Goal: Transaction & Acquisition: Purchase product/service

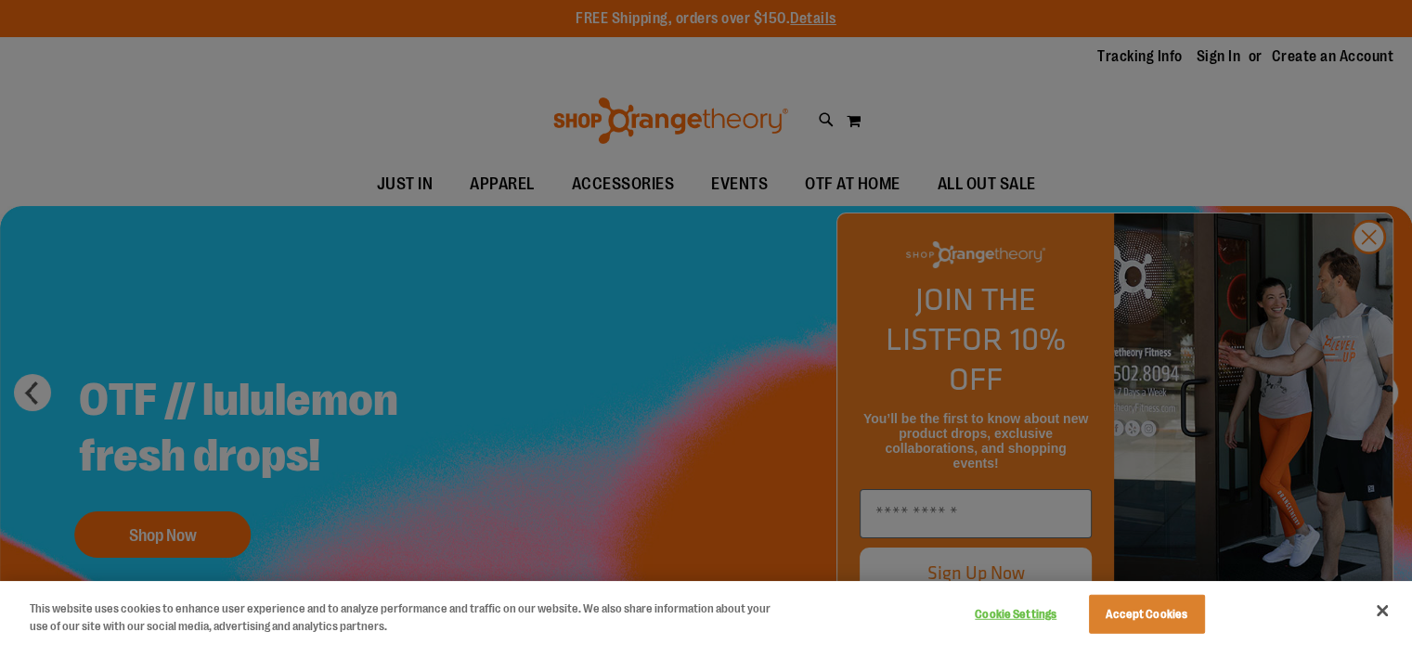
click at [1369, 271] on div at bounding box center [706, 322] width 1412 height 645
click at [1367, 270] on div at bounding box center [706, 322] width 1412 height 645
click at [1146, 609] on button "Accept Cookies" at bounding box center [1147, 614] width 116 height 39
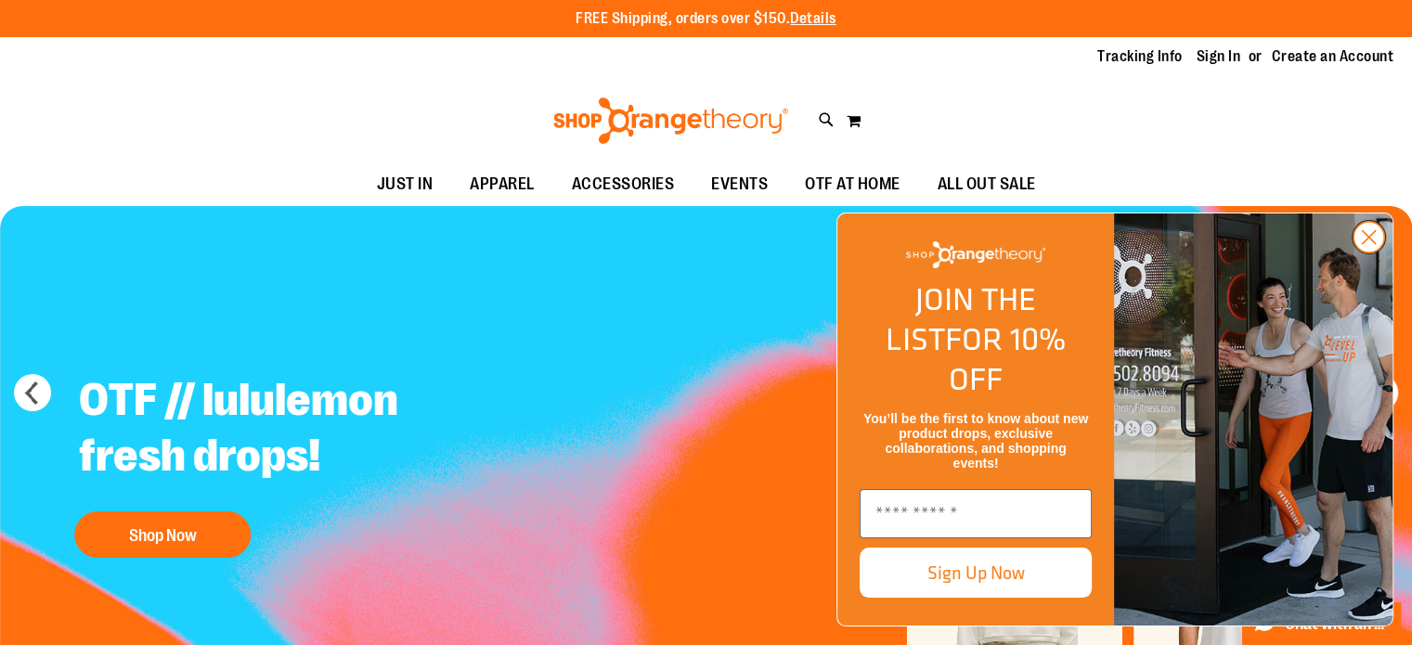
click at [1370, 252] on circle "Close dialog" at bounding box center [1368, 237] width 31 height 31
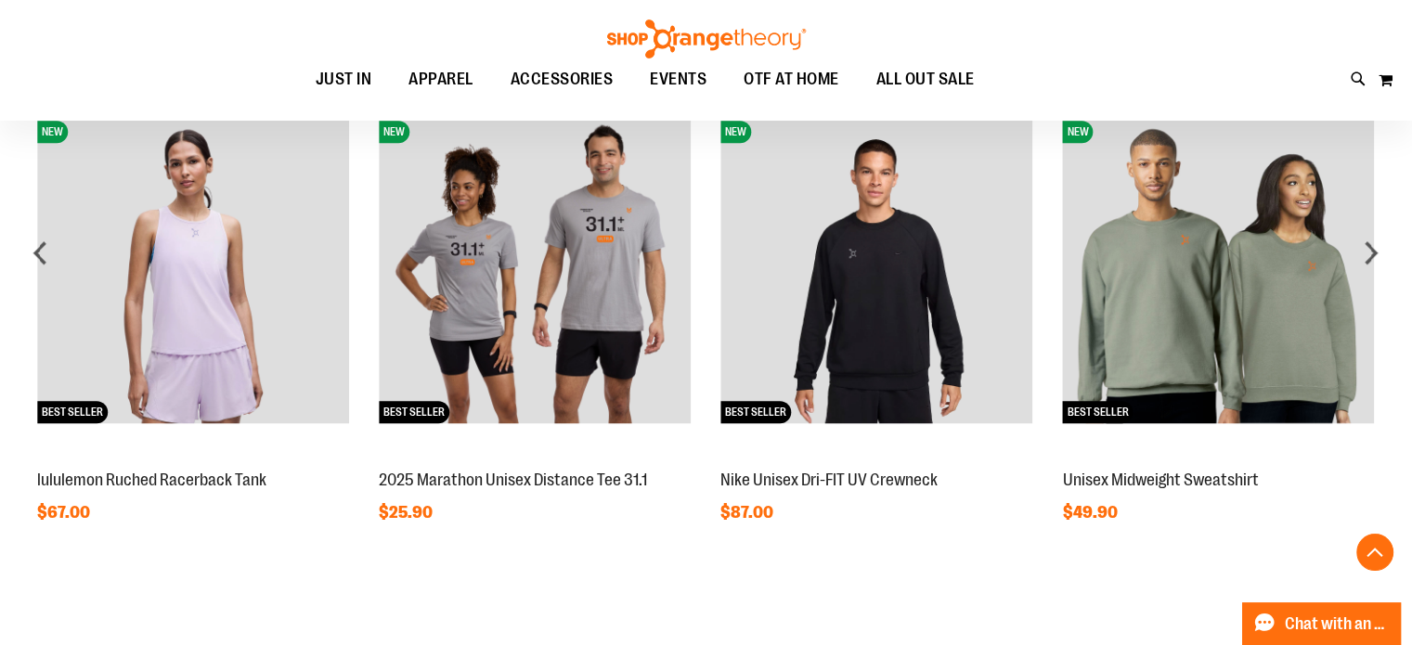
scroll to position [1298, 0]
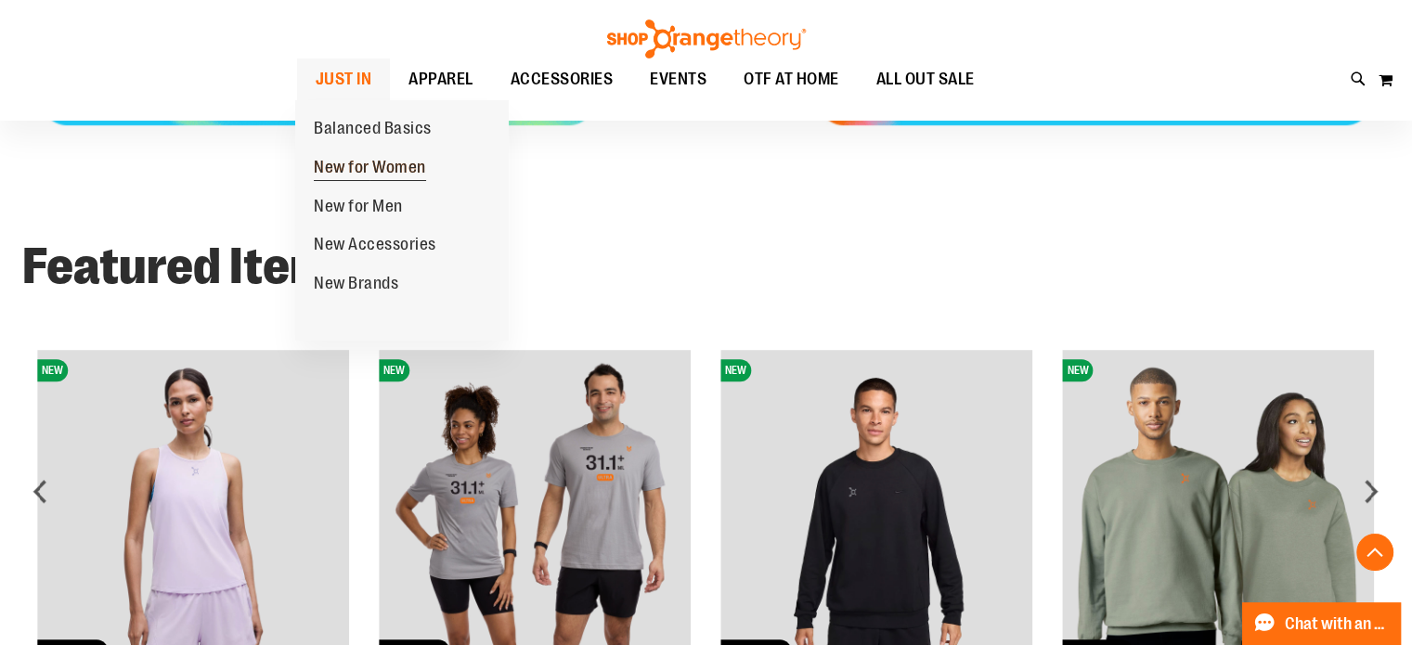
click at [359, 165] on span "New for Women" at bounding box center [370, 169] width 112 height 23
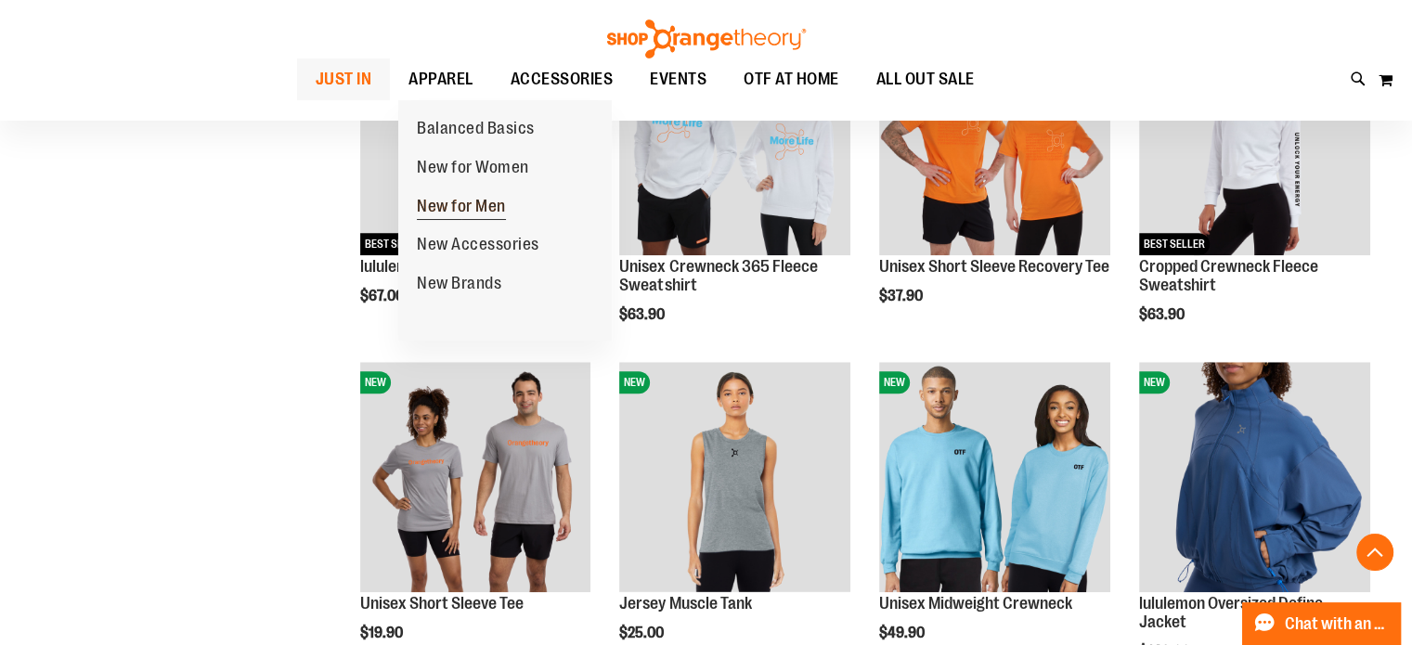
scroll to position [1763, 0]
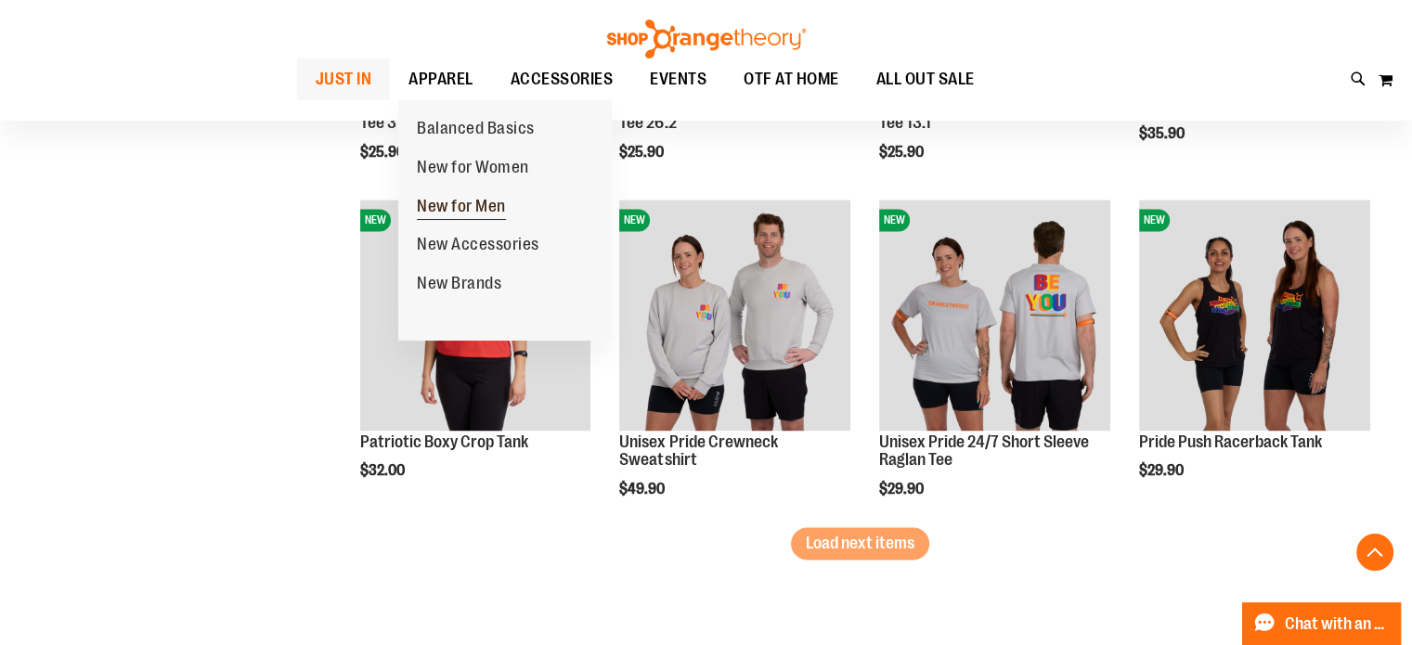
scroll to position [2876, 0]
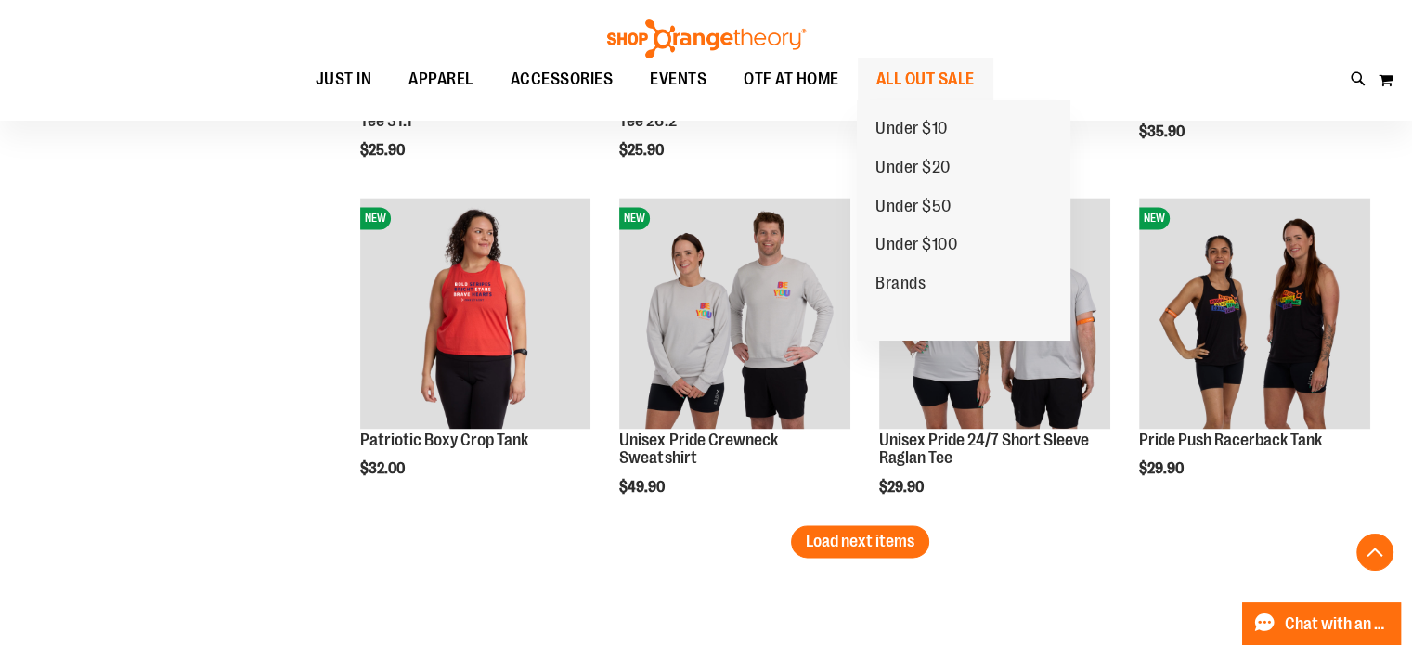
click at [896, 75] on span "ALL OUT SALE" at bounding box center [925, 79] width 98 height 42
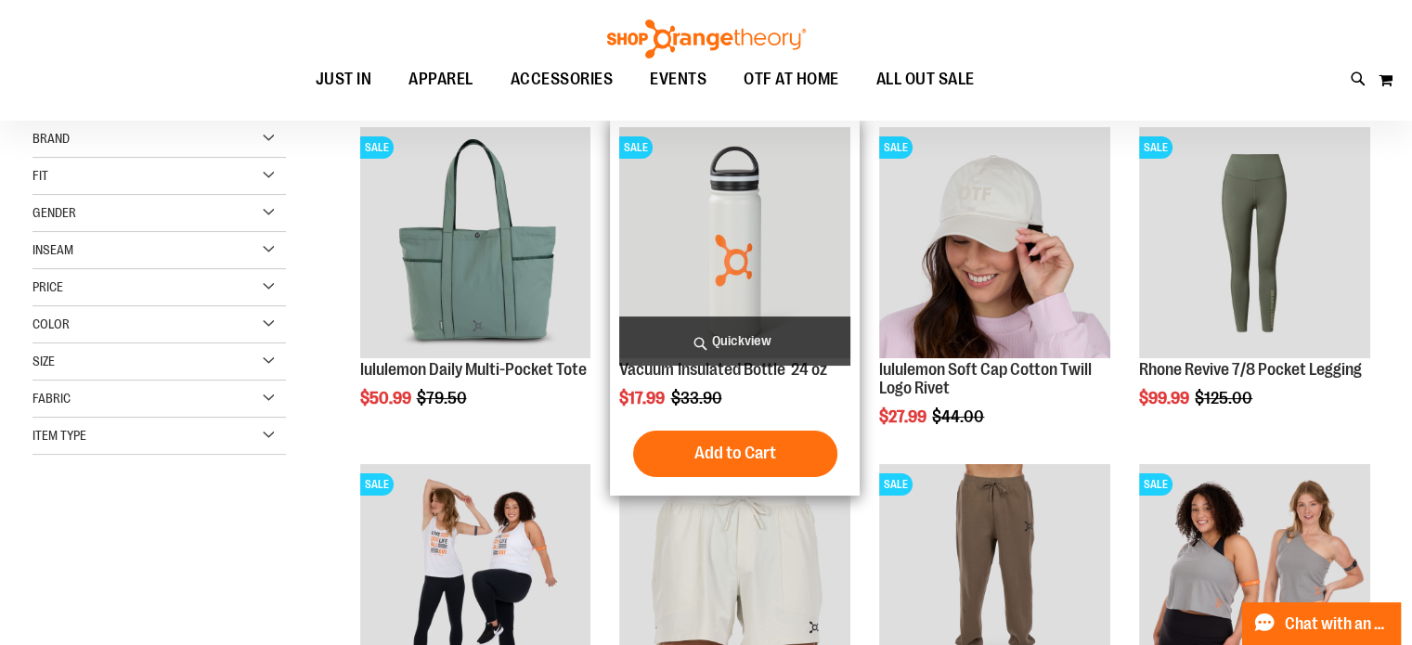
scroll to position [463, 0]
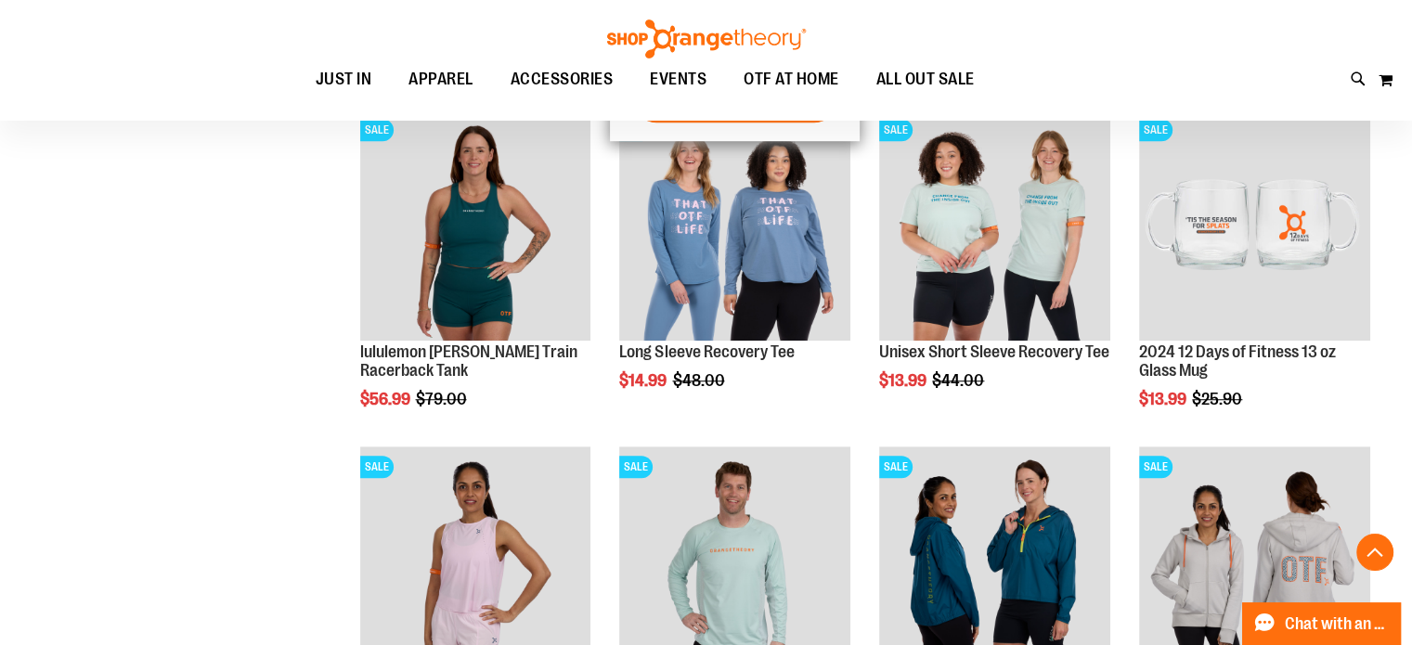
scroll to position [1391, 0]
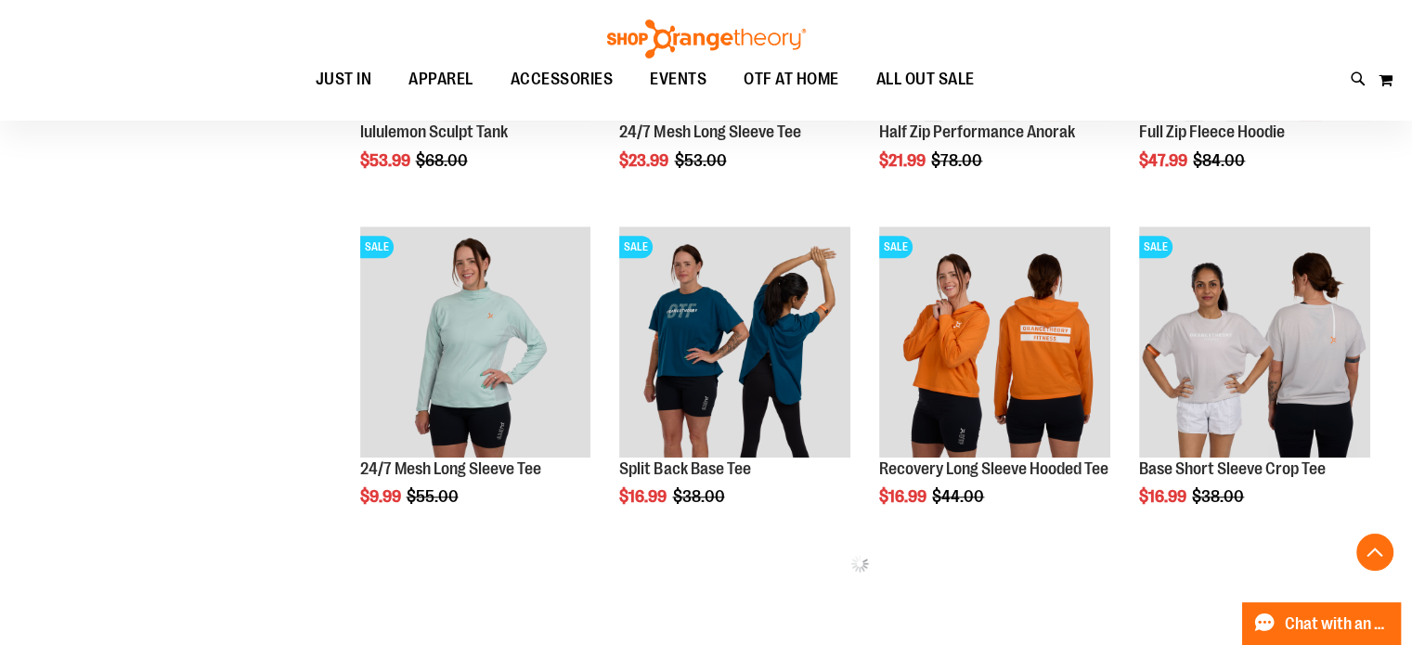
scroll to position [1855, 0]
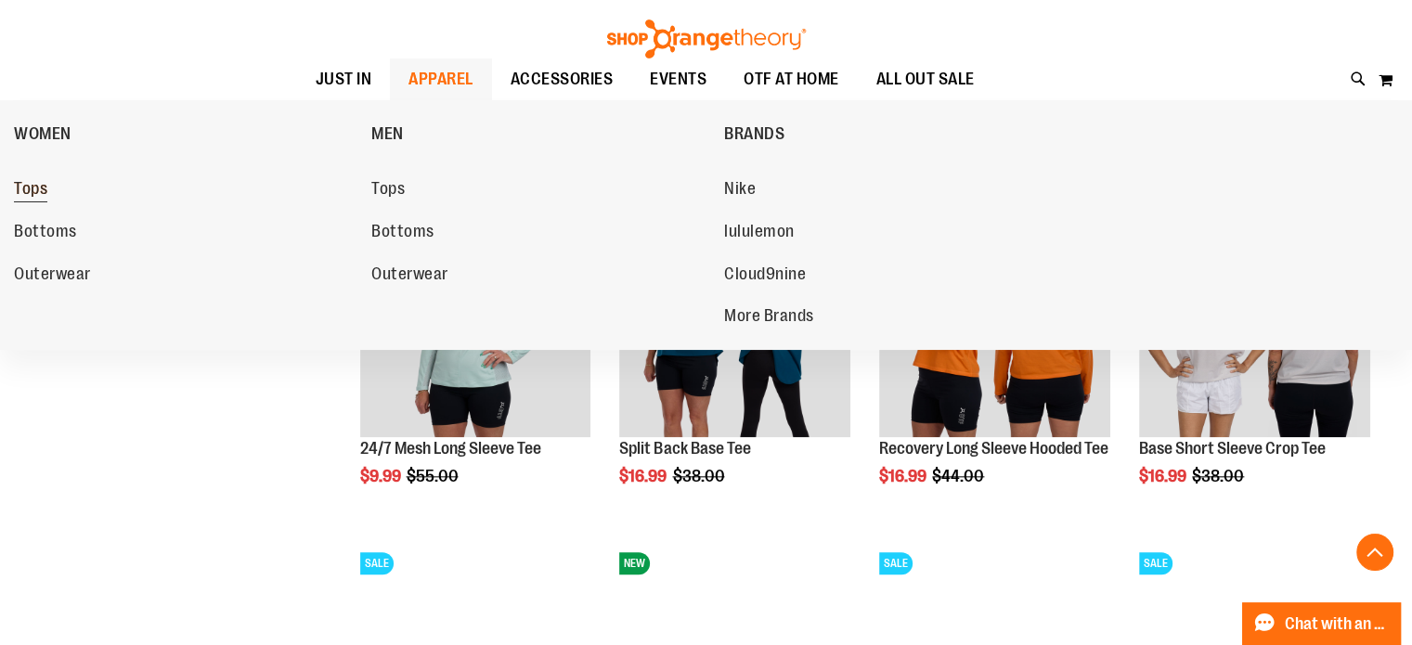
click at [32, 181] on span "Tops" at bounding box center [30, 190] width 33 height 23
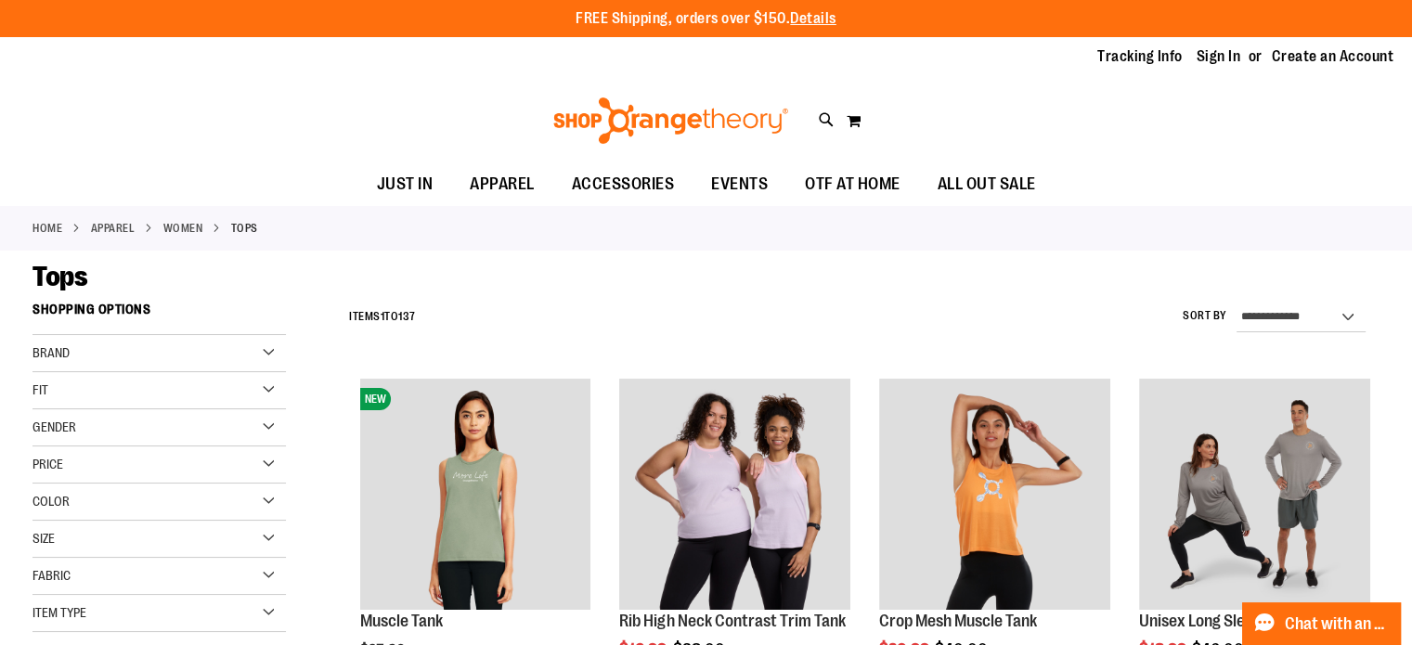
click at [263, 350] on div "Brand" at bounding box center [158, 353] width 253 height 37
